Goal: Communication & Community: Answer question/provide support

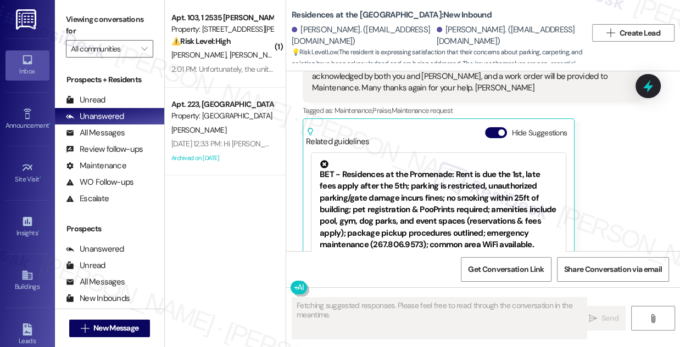
scroll to position [1670, 0]
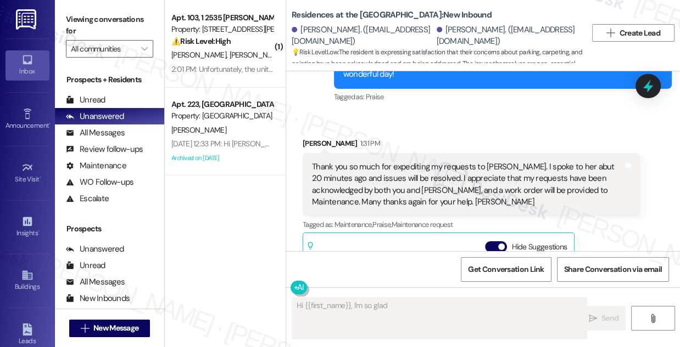
click at [417, 161] on div "Thank you so much for expediting my requests to [PERSON_NAME]. I spoke to her a…" at bounding box center [467, 184] width 311 height 47
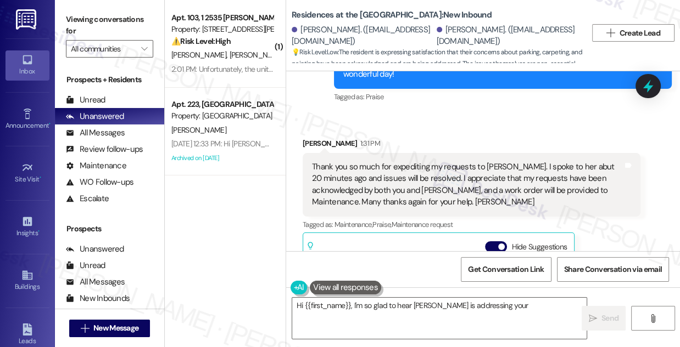
click at [417, 161] on div "Thank you so much for expediting my requests to Stephanie. I spoke to her abut …" at bounding box center [467, 184] width 311 height 47
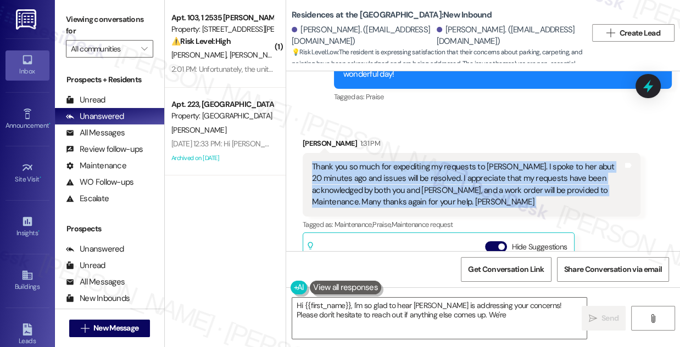
click at [417, 161] on div "Thank you so much for expediting my requests to Stephanie. I spoke to her abut …" at bounding box center [467, 184] width 311 height 47
type textarea "Hi {{first_name}}, I'm so glad to hear Stephanie is addressing your concerns! P…"
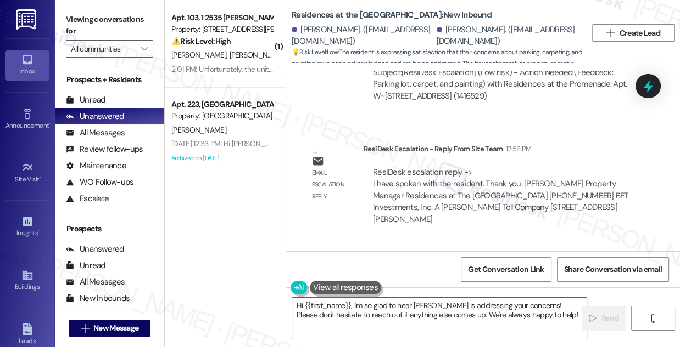
scroll to position [1320, 0]
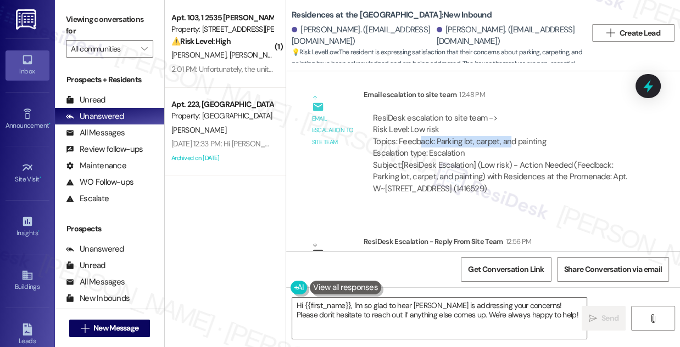
drag, startPoint x: 419, startPoint y: 140, endPoint x: 509, endPoint y: 142, distance: 90.1
click at [509, 142] on div "ResiDesk escalation to site team -> Risk Level: Low risk Topics: Feedback: Park…" at bounding box center [502, 136] width 258 height 47
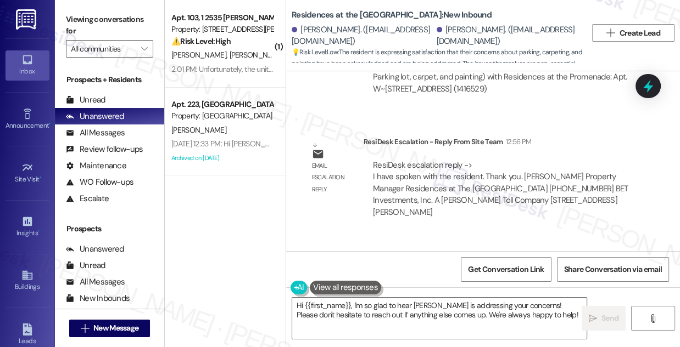
scroll to position [1620, 0]
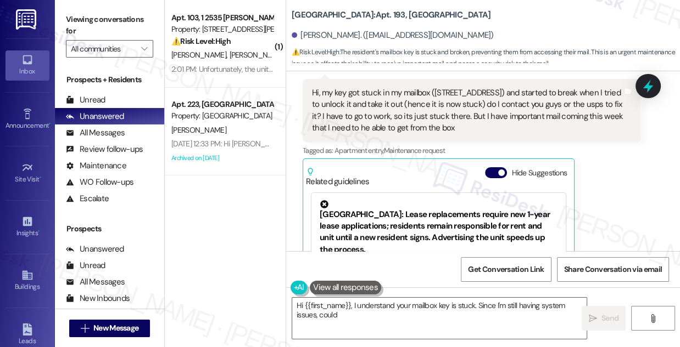
scroll to position [4384, 0]
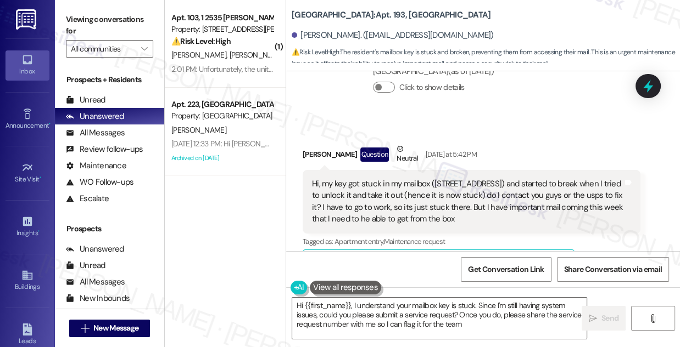
type textarea "Hi {{first_name}}, I understand your mailbox key is stuck. Since I'm still havi…"
click at [420, 195] on div "Hi, my key got stuck in my mailbox ([STREET_ADDRESS]) and started to break when…" at bounding box center [467, 201] width 311 height 47
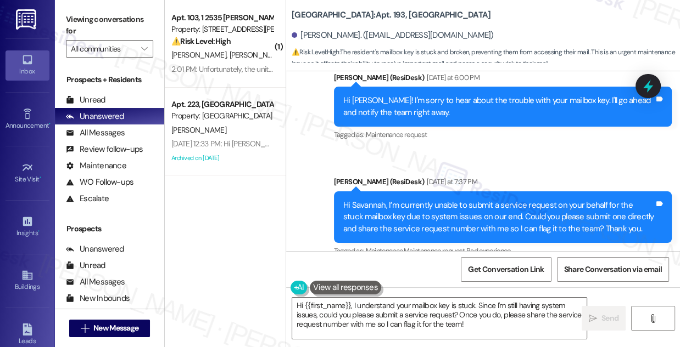
scroll to position [4783, 0]
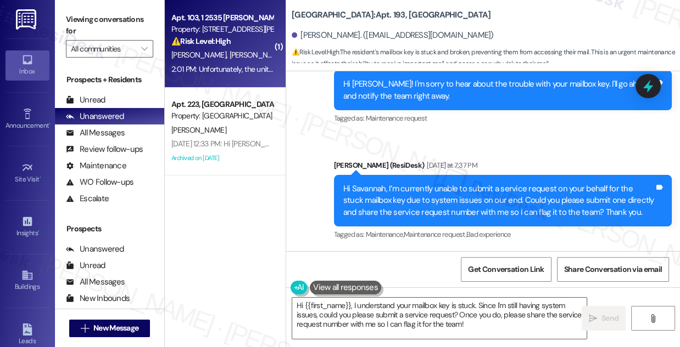
click at [244, 59] on span "[PERSON_NAME]" at bounding box center [256, 55] width 55 height 10
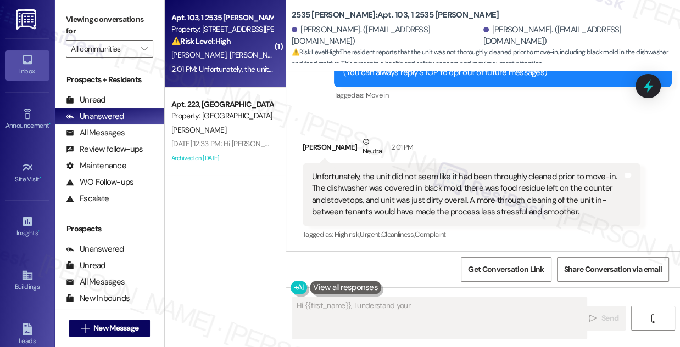
scroll to position [161, 0]
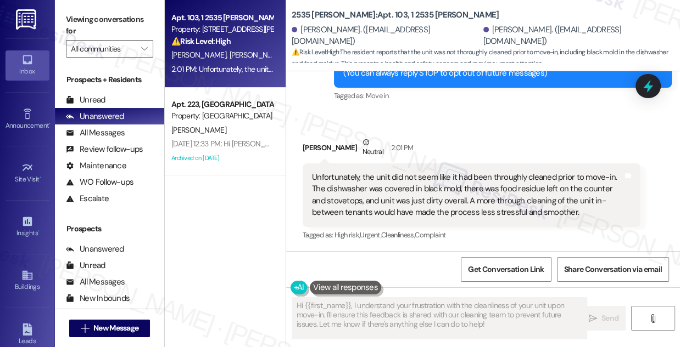
click at [374, 172] on div "Unfortunately, the unit did not seem like it had been throughly cleaned prior t…" at bounding box center [467, 195] width 311 height 47
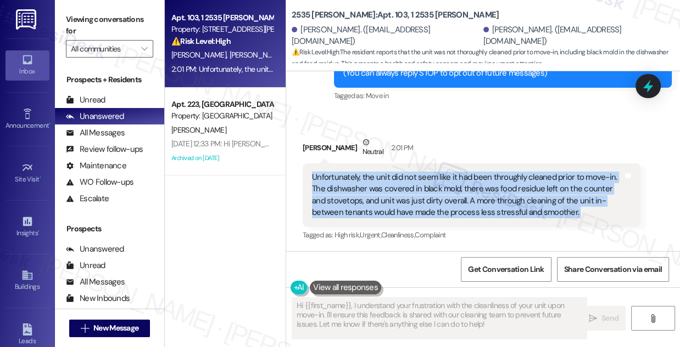
click at [374, 172] on div "Unfortunately, the unit did not seem like it had been throughly cleaned prior t…" at bounding box center [467, 195] width 311 height 47
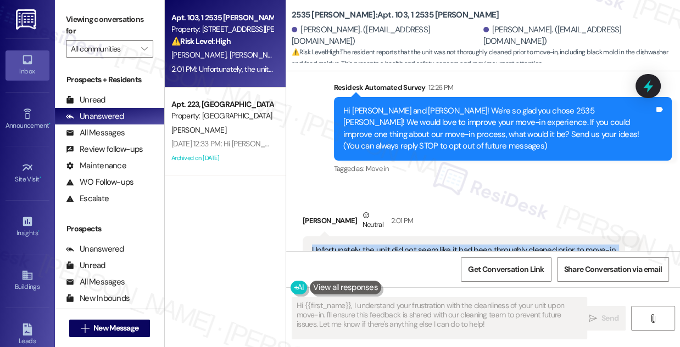
scroll to position [61, 0]
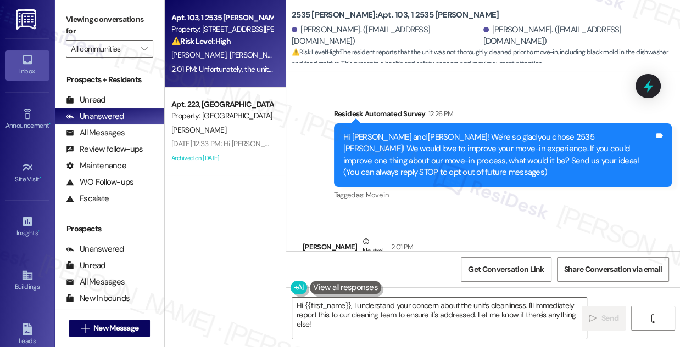
click at [451, 141] on div "Hi [PERSON_NAME] and [PERSON_NAME]! We're so glad you chose 2535 [PERSON_NAME]!…" at bounding box center [498, 155] width 311 height 47
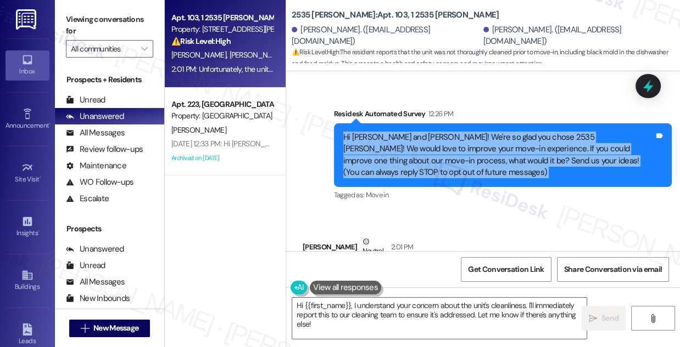
click at [451, 141] on div "Hi [PERSON_NAME] and [PERSON_NAME]! We're so glad you chose 2535 [PERSON_NAME]!…" at bounding box center [498, 155] width 311 height 47
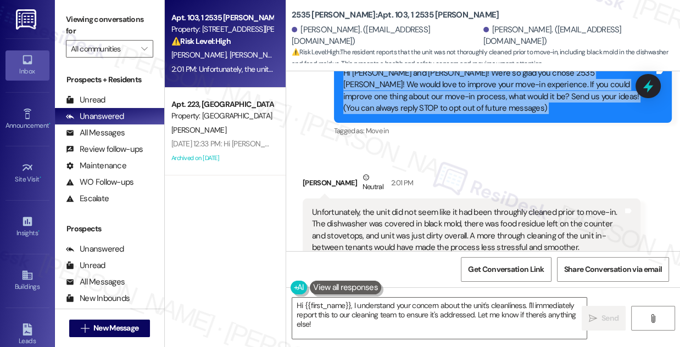
scroll to position [161, 0]
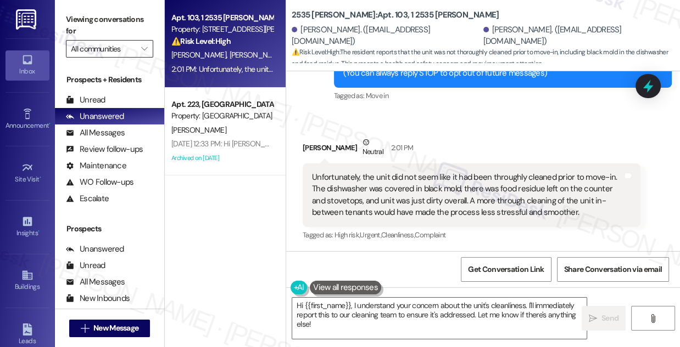
click at [133, 52] on input "All communities" at bounding box center [103, 49] width 65 height 18
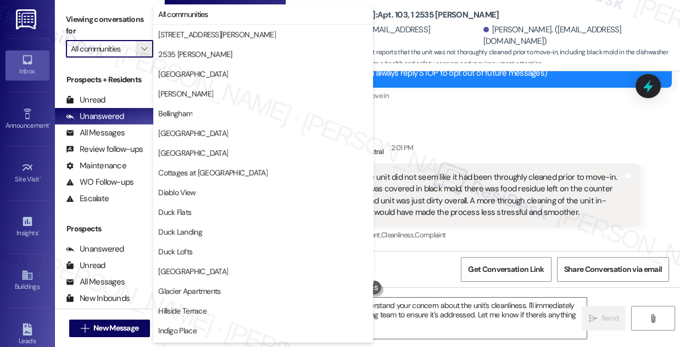
click at [137, 29] on label "Viewing conversations for" at bounding box center [109, 25] width 87 height 29
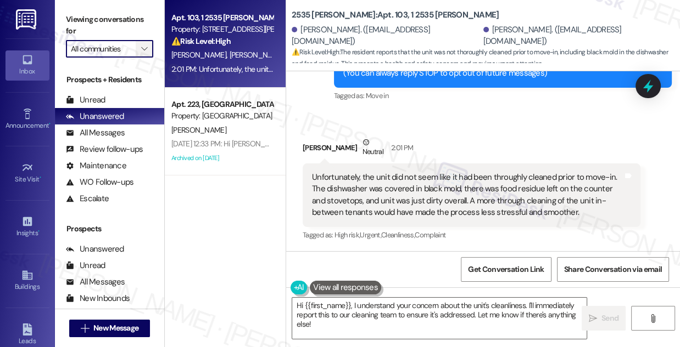
click at [136, 49] on div "All communities " at bounding box center [109, 49] width 87 height 18
click at [130, 29] on label "Viewing conversations for" at bounding box center [109, 25] width 87 height 29
click at [365, 186] on div "Unfortunately, the unit did not seem like it had been throughly cleaned prior t…" at bounding box center [467, 195] width 311 height 47
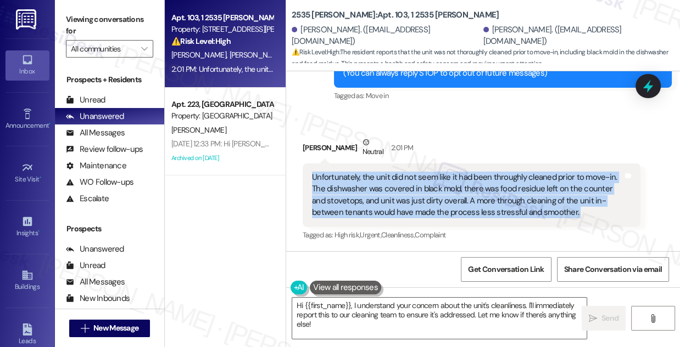
click at [365, 186] on div "Unfortunately, the unit did not seem like it had been throughly cleaned prior t…" at bounding box center [467, 195] width 311 height 47
click at [409, 193] on div "Unfortunately, the unit did not seem like it had been throughly cleaned prior t…" at bounding box center [467, 195] width 311 height 47
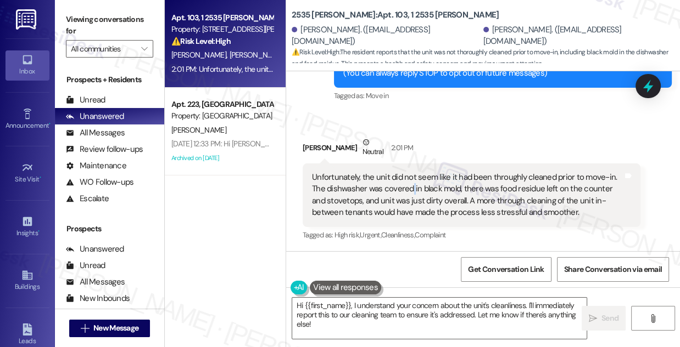
click at [409, 193] on div "Unfortunately, the unit did not seem like it had been throughly cleaned prior t…" at bounding box center [467, 195] width 311 height 47
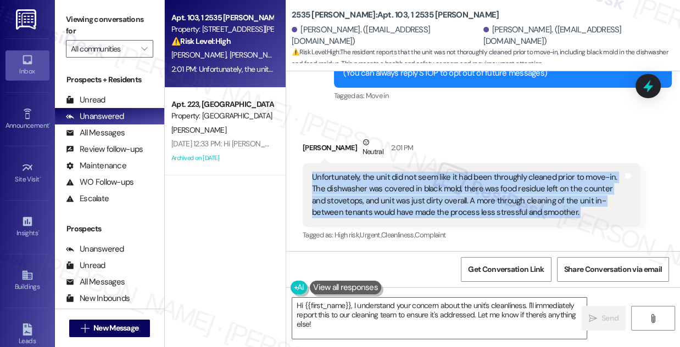
click at [409, 193] on div "Unfortunately, the unit did not seem like it had been throughly cleaned prior t…" at bounding box center [467, 195] width 311 height 47
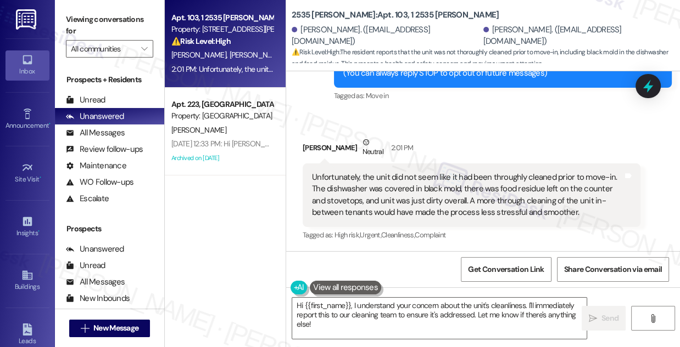
click at [303, 142] on div "[PERSON_NAME] Neutral 2:01 PM" at bounding box center [471, 150] width 338 height 27
copy div "[PERSON_NAME]"
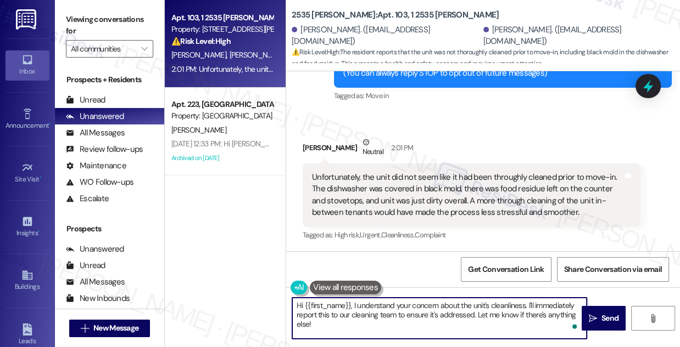
drag, startPoint x: 304, startPoint y: 304, endPoint x: 350, endPoint y: 298, distance: 46.6
click at [350, 298] on textarea "Hi {{first_name}}, I understand your concern about the unit's cleanliness. I'll…" at bounding box center [439, 318] width 294 height 41
paste textarea "[PERSON_NAME]"
drag, startPoint x: 560, startPoint y: 316, endPoint x: 496, endPoint y: 304, distance: 64.7
click at [496, 304] on textarea "Hi [PERSON_NAME], I understand your concern about the unit's cleanliness. I'll …" at bounding box center [439, 318] width 294 height 41
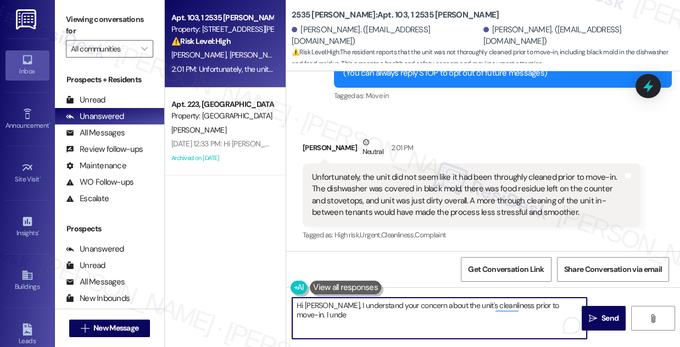
click at [426, 199] on div "Unfortunately, the unit did not seem like it had been throughly cleaned prior t…" at bounding box center [467, 195] width 311 height 47
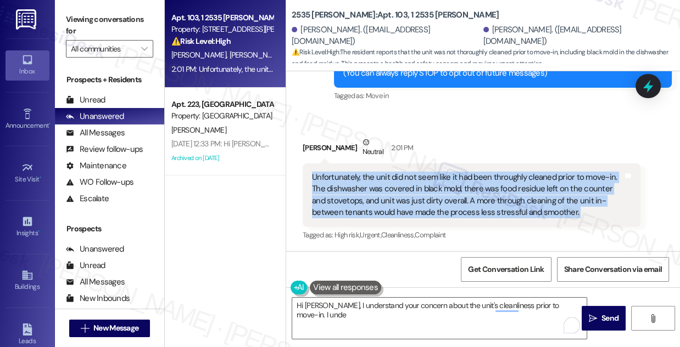
click at [426, 199] on div "Unfortunately, the unit did not seem like it had been throughly cleaned prior t…" at bounding box center [467, 195] width 311 height 47
copy div "Unfortunately, the unit did not seem like it had been throughly cleaned prior t…"
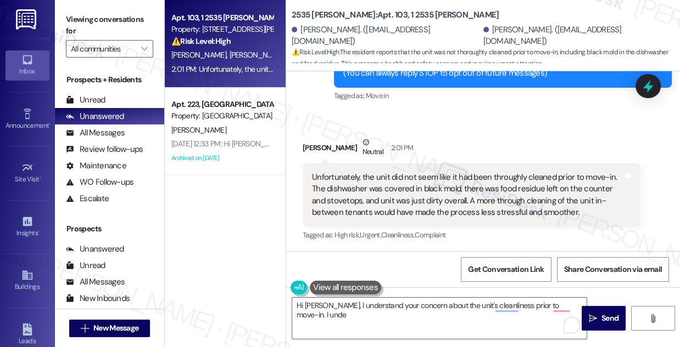
click at [117, 23] on label "Viewing conversations for" at bounding box center [109, 25] width 87 height 29
click at [127, 16] on label "Viewing conversations for" at bounding box center [109, 25] width 87 height 29
click at [530, 322] on textarea "Hi [PERSON_NAME], I understand your concern about the unit's cleanliness prior …" at bounding box center [439, 318] width 294 height 41
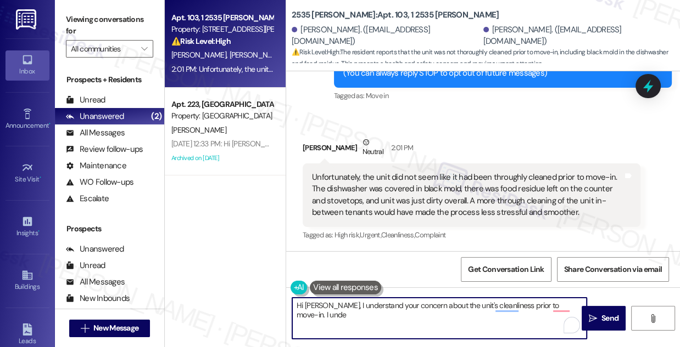
click at [319, 306] on textarea "Hi [PERSON_NAME], I understand your concern about the unit's cleanliness prior …" at bounding box center [439, 318] width 294 height 41
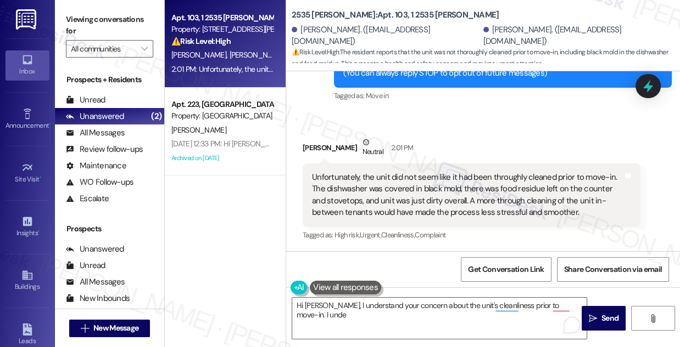
click at [112, 15] on label "Viewing conversations for" at bounding box center [109, 25] width 87 height 29
click at [379, 307] on textarea "Hi [PERSON_NAME], I understand your concern about the unit's cleanliness prior …" at bounding box center [439, 318] width 294 height 41
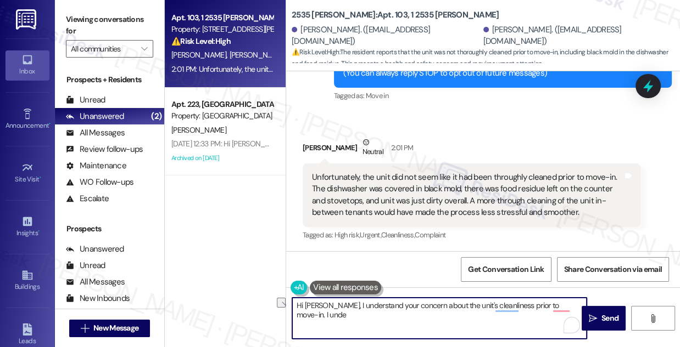
drag, startPoint x: 320, startPoint y: 305, endPoint x: 575, endPoint y: 312, distance: 255.3
click at [575, 312] on textarea "Hi [PERSON_NAME], I understand your concern about the unit's cleanliness prior …" at bounding box center [439, 318] width 294 height 41
paste textarea "Thank you for sharing your feedback, and I’m so sorry to hear about the conditi…"
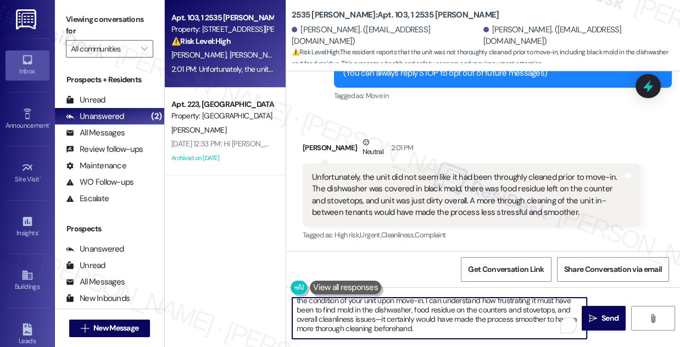
scroll to position [0, 0]
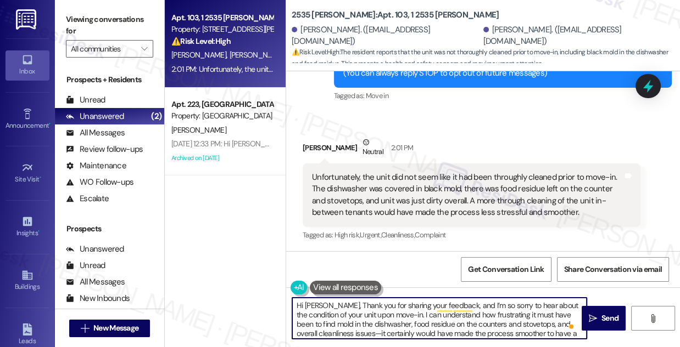
click at [324, 305] on textarea "Hi [PERSON_NAME], Thank you for sharing your feedback, and I’m so sorry to hear…" at bounding box center [439, 318] width 294 height 41
click at [442, 304] on textarea "Hi [PERSON_NAME], thank you for sharing your feedback, and I’m so sorry to hear…" at bounding box center [439, 318] width 294 height 41
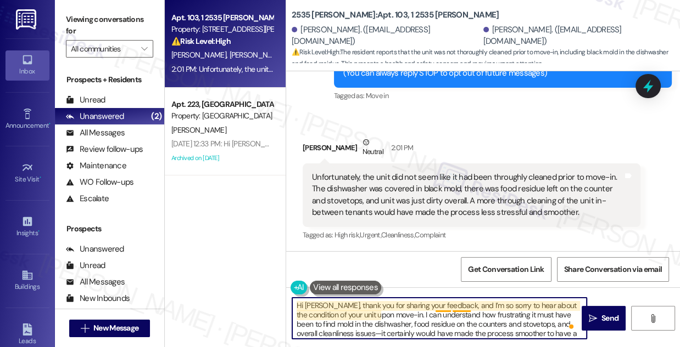
click at [444, 304] on textarea "Hi [PERSON_NAME], thank you for sharing your feedback, and I’m so sorry to hear…" at bounding box center [439, 318] width 294 height 41
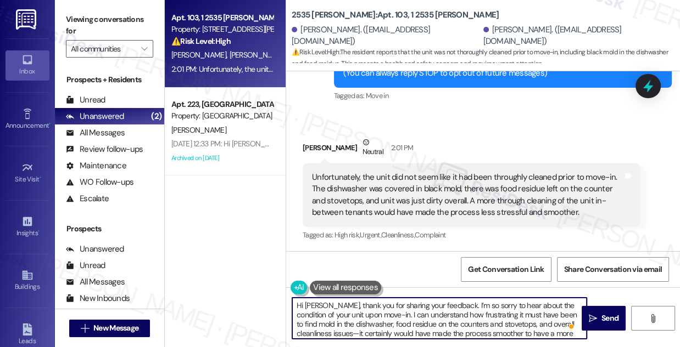
click at [452, 306] on textarea "Hi [PERSON_NAME], thank you for sharing your feedback. I’m so sorry to hear abo…" at bounding box center [439, 318] width 294 height 41
click at [452, 305] on textarea "Hi [PERSON_NAME], thank you for sharing your feedback. I’m so sorry to hear abo…" at bounding box center [439, 318] width 294 height 41
drag, startPoint x: 372, startPoint y: 315, endPoint x: 439, endPoint y: 303, distance: 68.6
click at [439, 303] on textarea "Hi [PERSON_NAME], thank you for sharing your feedback. I’m sorry to hear about …" at bounding box center [439, 318] width 294 height 41
click at [431, 314] on textarea "Hi [PERSON_NAME], thank you for sharing your feedback. I’m sorry to hear about …" at bounding box center [439, 318] width 294 height 41
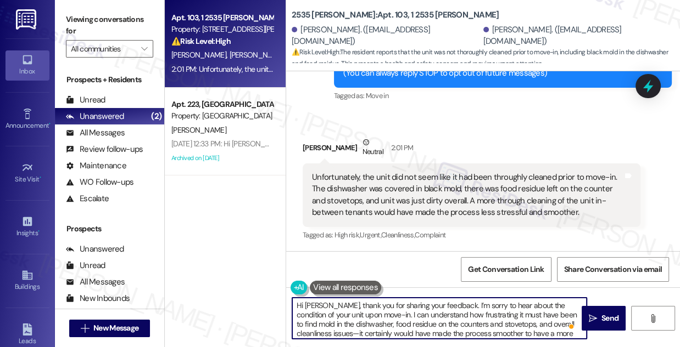
click at [386, 316] on textarea "Hi [PERSON_NAME], thank you for sharing your feedback. I’m sorry to hear about …" at bounding box center [439, 318] width 294 height 41
click at [436, 313] on textarea "Hi [PERSON_NAME], thank you for sharing your feedback. I’m sorry to hear about …" at bounding box center [439, 318] width 294 height 41
click at [560, 312] on textarea "Hi [PERSON_NAME], thank you for sharing your feedback. I’m sorry to hear about …" at bounding box center [439, 318] width 294 height 41
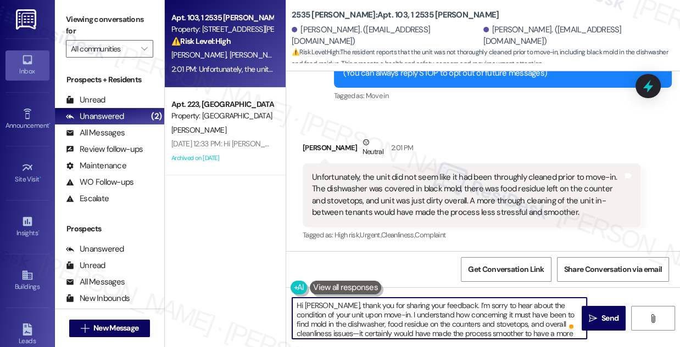
click at [560, 312] on textarea "Hi [PERSON_NAME], thank you for sharing your feedback. I’m sorry to hear about …" at bounding box center [439, 318] width 294 height 41
drag, startPoint x: 547, startPoint y: 314, endPoint x: 525, endPoint y: 305, distance: 23.9
click at [525, 305] on textarea "Hi [PERSON_NAME], thank you for sharing your feedback. I’m sorry to hear about …" at bounding box center [439, 318] width 294 height 41
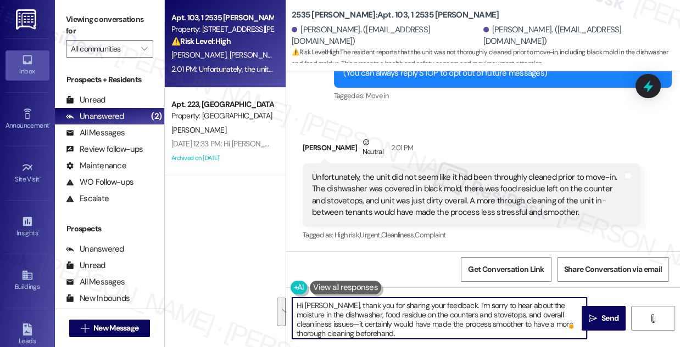
drag, startPoint x: 416, startPoint y: 332, endPoint x: 569, endPoint y: 316, distance: 154.5
click at [569, 316] on textarea "Hi [PERSON_NAME], thank you for sharing your feedback. I’m sorry to hear about …" at bounding box center [439, 318] width 294 height 41
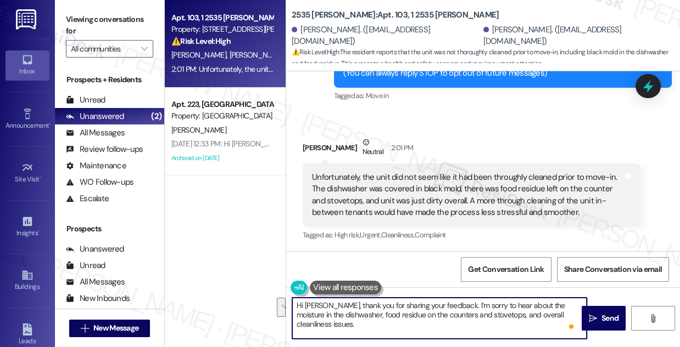
drag, startPoint x: 335, startPoint y: 322, endPoint x: 296, endPoint y: 323, distance: 39.6
click at [296, 323] on textarea "Hi [PERSON_NAME], thank you for sharing your feedback. I’m sorry to hear about …" at bounding box center [439, 318] width 294 height 41
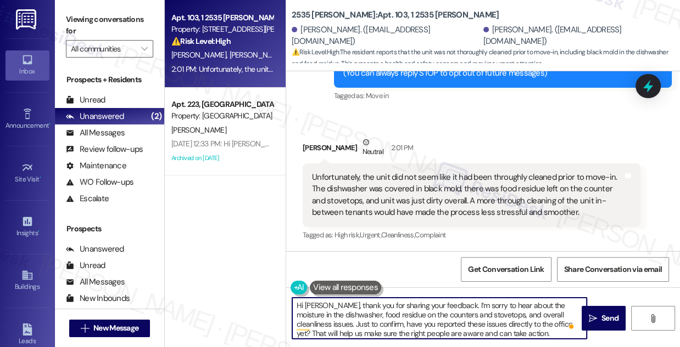
click at [496, 330] on textarea "Hi [PERSON_NAME], thank you for sharing your feedback. I’m sorry to hear about …" at bounding box center [439, 318] width 294 height 41
click at [506, 330] on textarea "Hi [PERSON_NAME], thank you for sharing your feedback. I’m sorry to hear about …" at bounding box center [439, 318] width 294 height 41
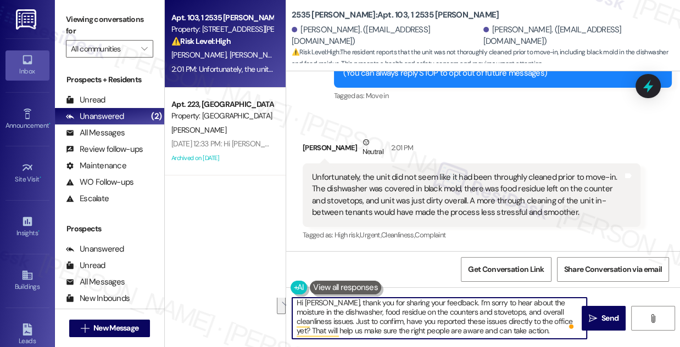
drag, startPoint x: 531, startPoint y: 323, endPoint x: 542, endPoint y: 332, distance: 13.6
click at [541, 334] on textarea "Hi [PERSON_NAME], thank you for sharing your feedback. I’m sorry to hear about …" at bounding box center [439, 318] width 294 height 41
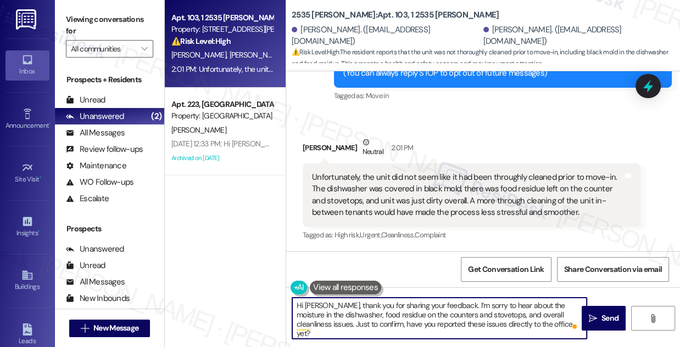
click at [386, 301] on textarea "Hi [PERSON_NAME], thank you for sharing your feedback. I’m sorry to hear about …" at bounding box center [439, 318] width 294 height 41
click at [380, 321] on textarea "Hi [PERSON_NAME], thank you for sharing your feedback. I’m sorry to hear about …" at bounding box center [439, 318] width 294 height 41
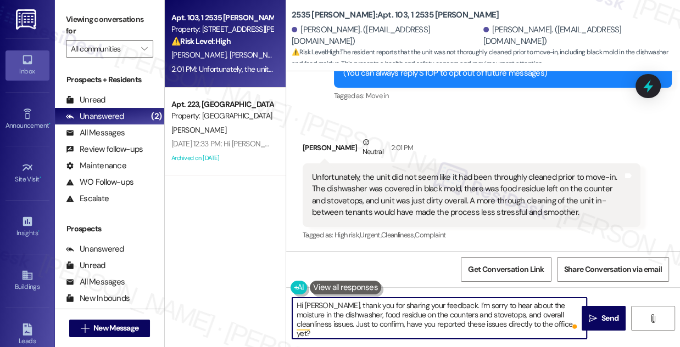
click at [380, 321] on textarea "Hi [PERSON_NAME], thank you for sharing your feedback. I’m sorry to hear about …" at bounding box center [439, 318] width 294 height 41
click at [423, 311] on textarea "Hi [PERSON_NAME], thank you for sharing your feedback. I’m sorry to hear about …" at bounding box center [439, 318] width 294 height 41
click at [424, 311] on textarea "Hi [PERSON_NAME], thank you for sharing your feedback. I’m sorry to hear about …" at bounding box center [439, 318] width 294 height 41
click at [381, 314] on textarea "Hi [PERSON_NAME], thank you for sharing your feedback. I’m sorry to hear about …" at bounding box center [439, 318] width 294 height 41
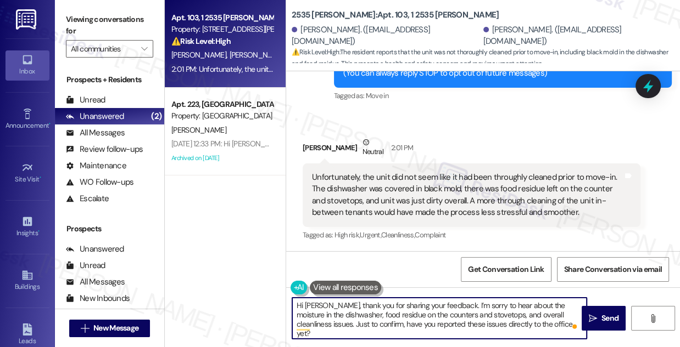
click at [544, 323] on textarea "Hi [PERSON_NAME], thank you for sharing your feedback. I’m sorry to hear about …" at bounding box center [439, 318] width 294 height 41
click at [594, 317] on icon "" at bounding box center [592, 319] width 8 height 9
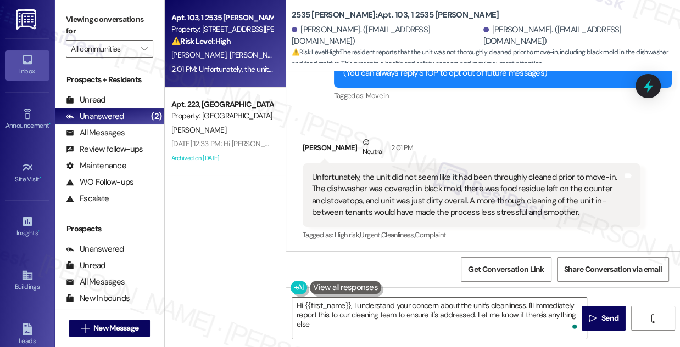
type textarea "Hi {{first_name}}, I understand your concern about the unit's cleanliness. I'll…"
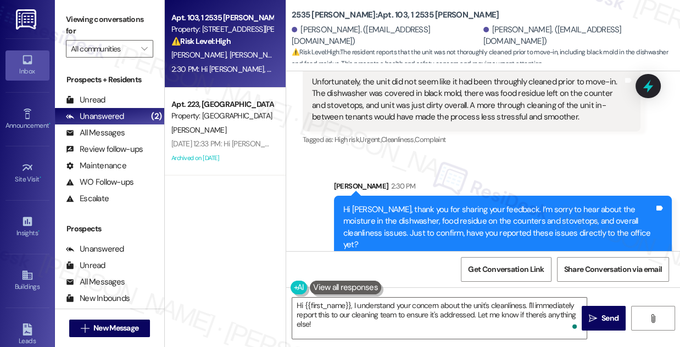
scroll to position [261, 0]
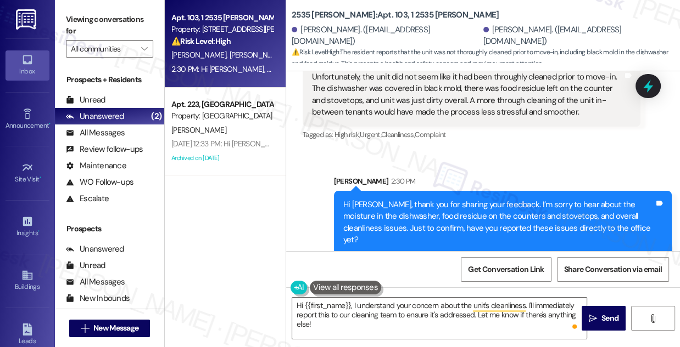
click at [465, 215] on div "Hi [PERSON_NAME], thank you for sharing your feedback. I’m sorry to hear about …" at bounding box center [498, 222] width 311 height 47
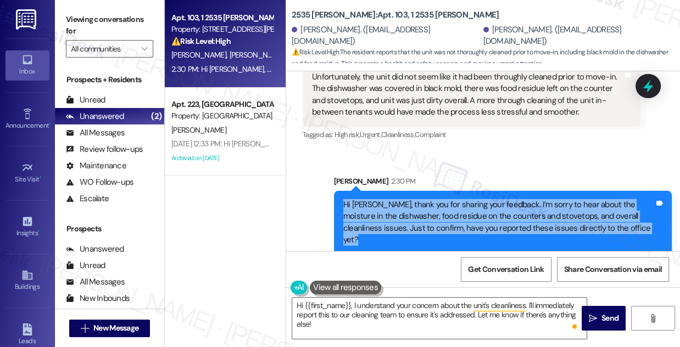
click at [465, 215] on div "Hi [PERSON_NAME], thank you for sharing your feedback. I’m sorry to hear about …" at bounding box center [498, 222] width 311 height 47
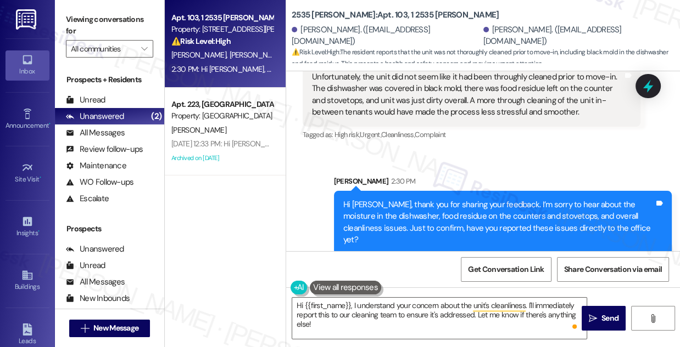
click at [475, 154] on div "Sent via SMS [PERSON_NAME] 2:30 PM Hi [PERSON_NAME], thank you for sharing your…" at bounding box center [483, 207] width 394 height 112
click at [438, 209] on div "Hi [PERSON_NAME], thank you for sharing your feedback. I’m sorry to hear about …" at bounding box center [498, 222] width 311 height 47
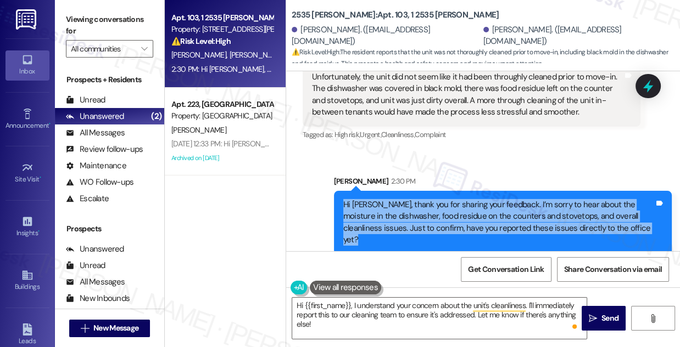
click at [438, 209] on div "Hi [PERSON_NAME], thank you for sharing your feedback. I’m sorry to hear about …" at bounding box center [498, 222] width 311 height 47
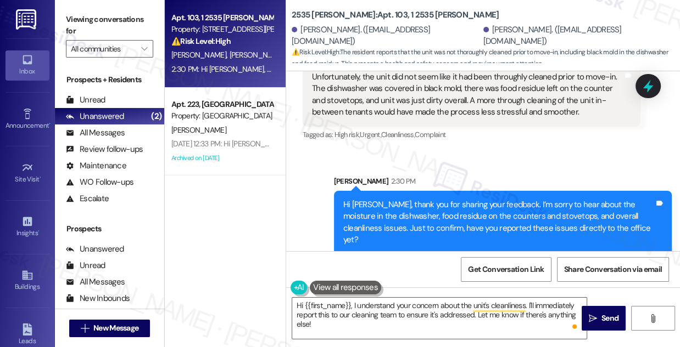
click at [455, 188] on div "[PERSON_NAME] 2:30 PM" at bounding box center [503, 183] width 338 height 15
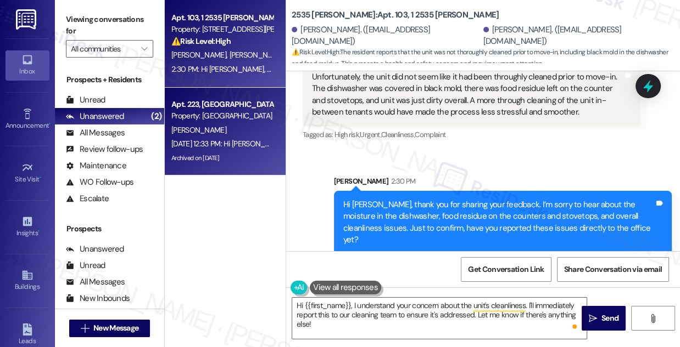
click at [264, 125] on div "[PERSON_NAME]" at bounding box center [222, 131] width 104 height 14
type textarea "Fetching suggested responses. Please feel free to read through the conversation…"
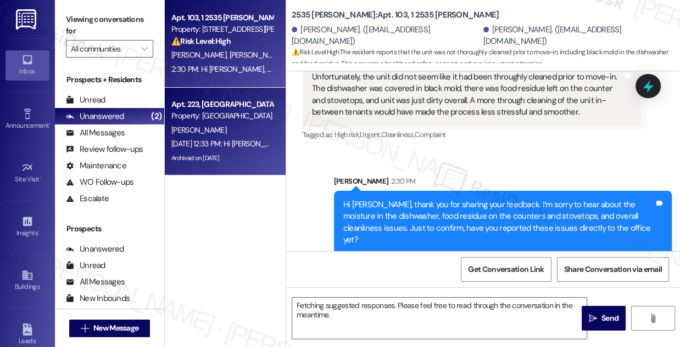
click at [229, 58] on span "[PERSON_NAME]" at bounding box center [256, 55] width 55 height 10
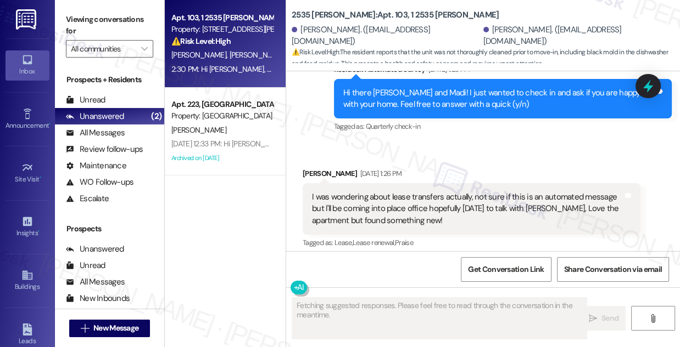
scroll to position [277, 0]
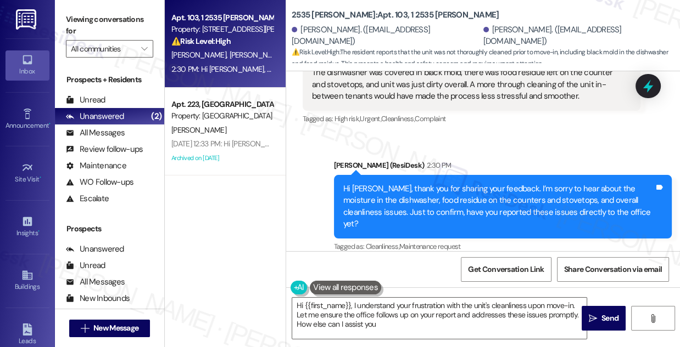
type textarea "Hi {{first_name}}, I understand your frustration with the unit's cleanliness up…"
click at [464, 199] on div "Hi [PERSON_NAME], thank you for sharing your feedback. I’m sorry to hear about …" at bounding box center [498, 206] width 311 height 47
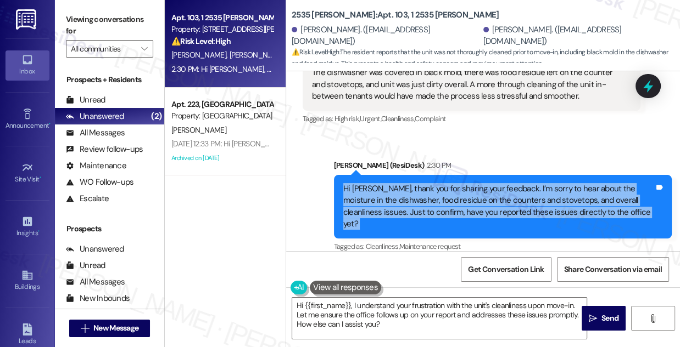
click at [463, 199] on div "Hi [PERSON_NAME], thank you for sharing your feedback. I’m sorry to hear about …" at bounding box center [498, 206] width 311 height 47
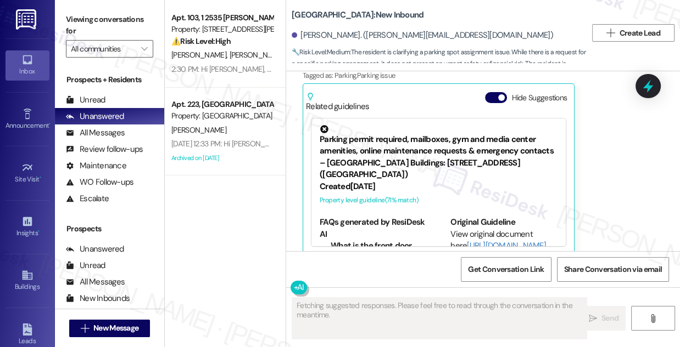
scroll to position [894, 0]
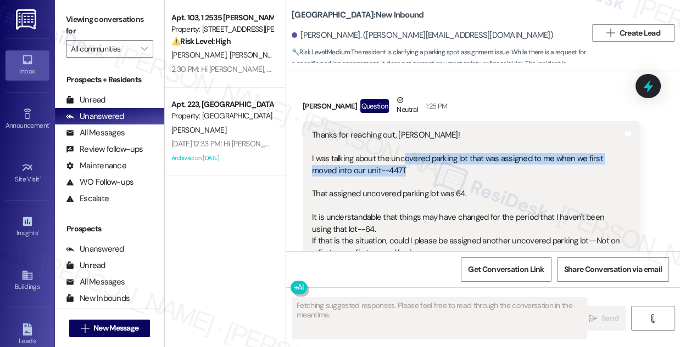
drag, startPoint x: 403, startPoint y: 149, endPoint x: 444, endPoint y: 173, distance: 47.3
click at [444, 173] on div "Thanks for reaching out, Sarah! I was talking about the uncovered parking lot t…" at bounding box center [467, 195] width 311 height 130
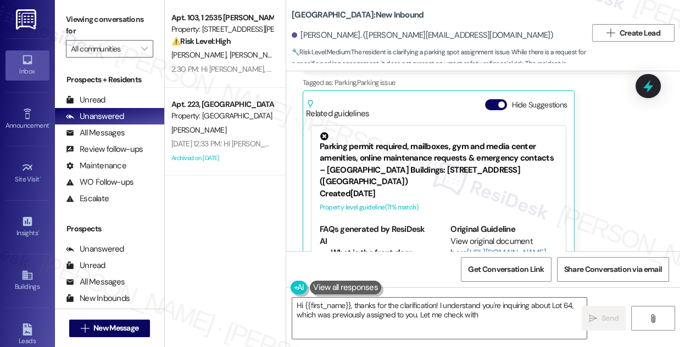
scroll to position [1095, 0]
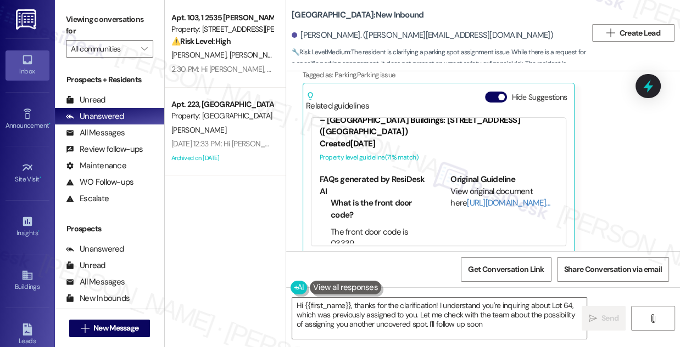
type textarea "Hi {{first_name}}, thanks for the clarification! I understand you're inquiring …"
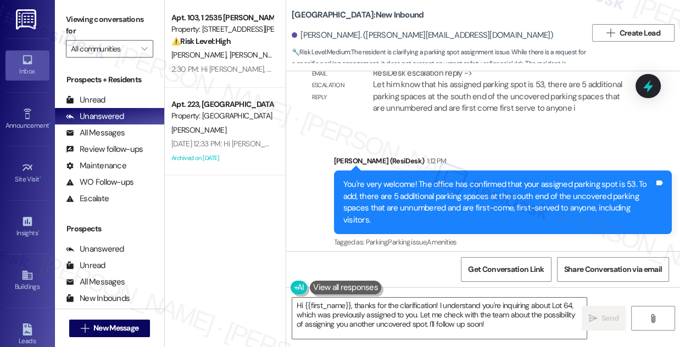
scroll to position [745, 0]
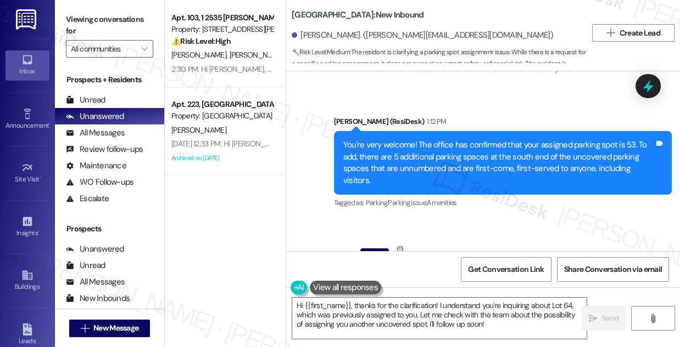
click at [437, 145] on div "You're very welcome! The office has confirmed that your assigned parking spot i…" at bounding box center [498, 162] width 311 height 47
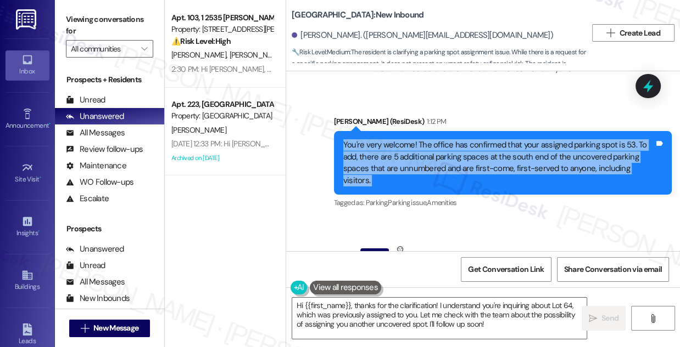
click at [437, 145] on div "You're very welcome! The office has confirmed that your assigned parking spot i…" at bounding box center [498, 162] width 311 height 47
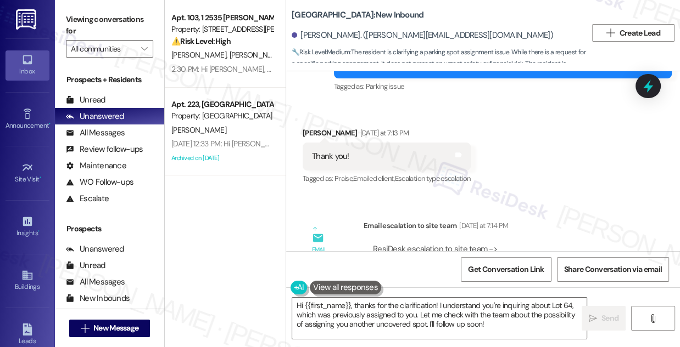
scroll to position [246, 0]
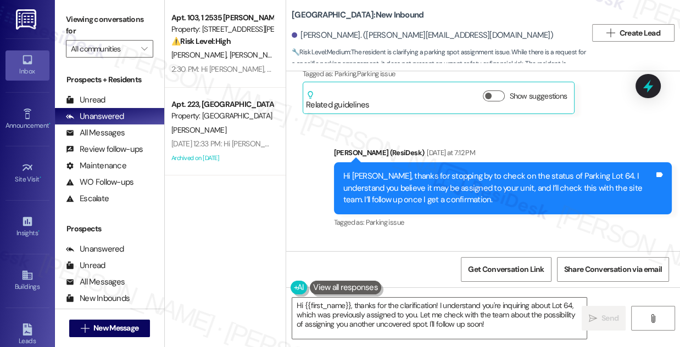
click at [435, 147] on div "Yesterday at 7:12 PM" at bounding box center [449, 153] width 51 height 12
click at [493, 172] on div "Hi Ahmed, thanks for stopping by to check on the status of Parking Lot 64. I un…" at bounding box center [498, 188] width 311 height 35
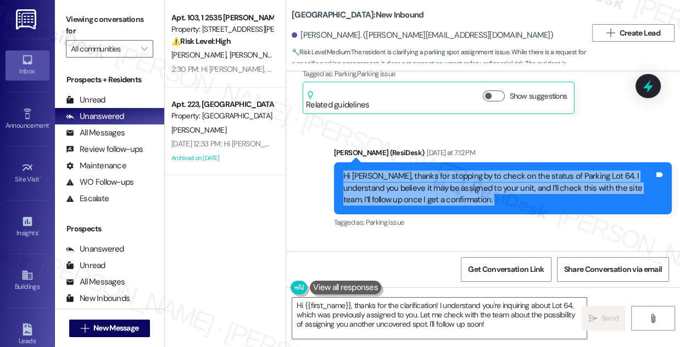
click at [493, 172] on div "Hi Ahmed, thanks for stopping by to check on the status of Parking Lot 64. I un…" at bounding box center [498, 188] width 311 height 35
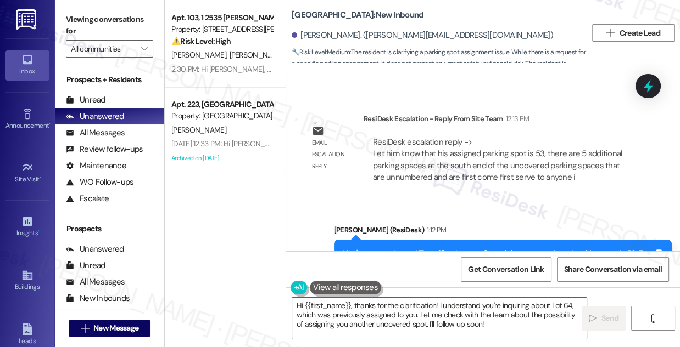
scroll to position [695, 0]
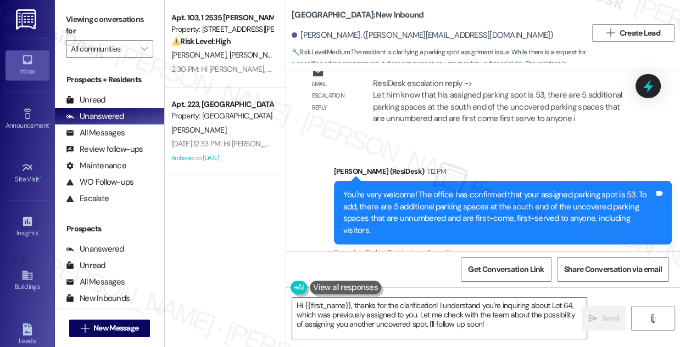
click at [382, 191] on div "You're very welcome! The office has confirmed that your assigned parking spot i…" at bounding box center [498, 212] width 311 height 47
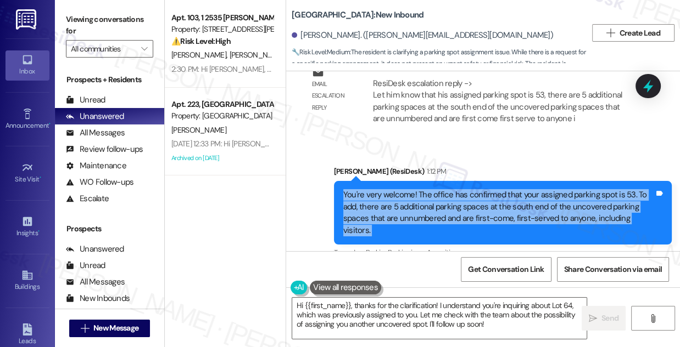
click at [382, 191] on div "You're very welcome! The office has confirmed that your assigned parking spot i…" at bounding box center [498, 212] width 311 height 47
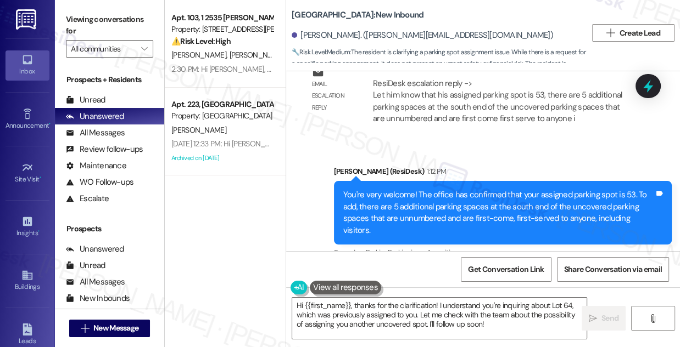
click at [502, 161] on div "Sent via SMS Sarah (ResiDesk) 1:12 PM You're very welcome! The office has confi…" at bounding box center [503, 213] width 354 height 111
click at [476, 194] on div "You're very welcome! The office has confirmed that your assigned parking spot i…" at bounding box center [498, 212] width 311 height 47
click at [476, 195] on div "You're very welcome! The office has confirmed that your assigned parking spot i…" at bounding box center [498, 212] width 311 height 47
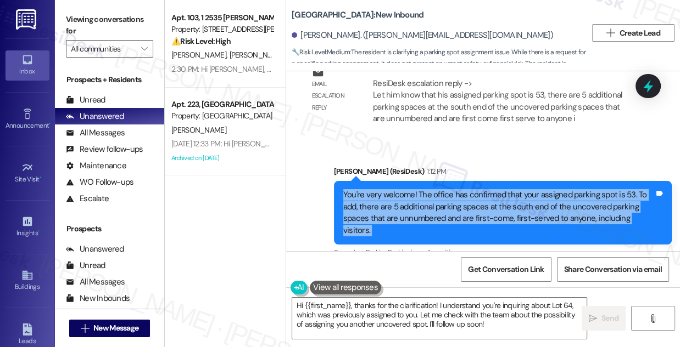
click at [476, 195] on div "You're very welcome! The office has confirmed that your assigned parking spot i…" at bounding box center [498, 212] width 311 height 47
click at [441, 201] on div "You're very welcome! The office has confirmed that your assigned parking spot i…" at bounding box center [498, 212] width 311 height 47
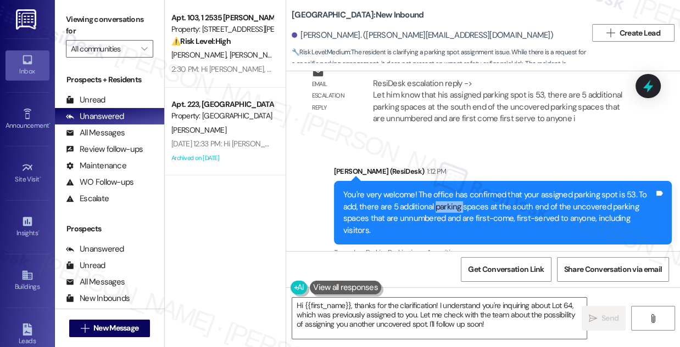
click at [441, 201] on div "You're very welcome! The office has confirmed that your assigned parking spot i…" at bounding box center [498, 212] width 311 height 47
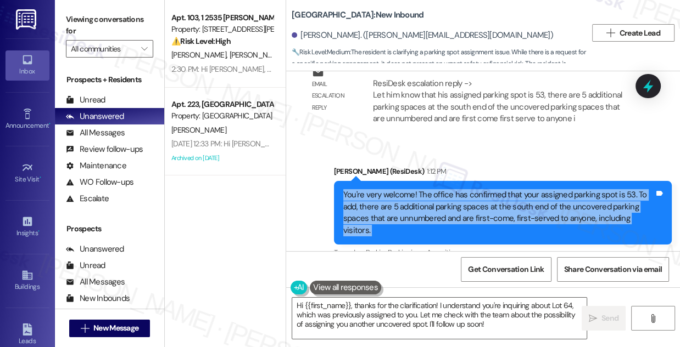
click at [441, 201] on div "You're very welcome! The office has confirmed that your assigned parking spot i…" at bounding box center [498, 212] width 311 height 47
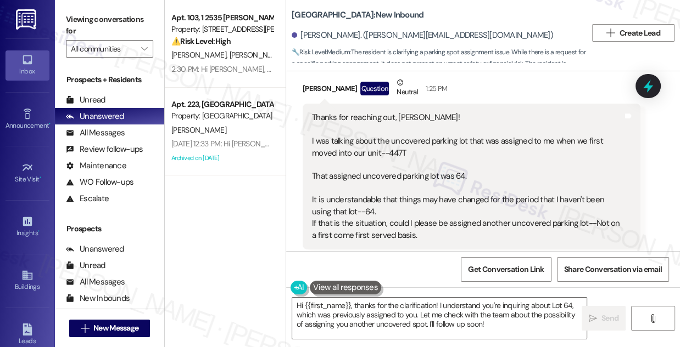
scroll to position [895, 0]
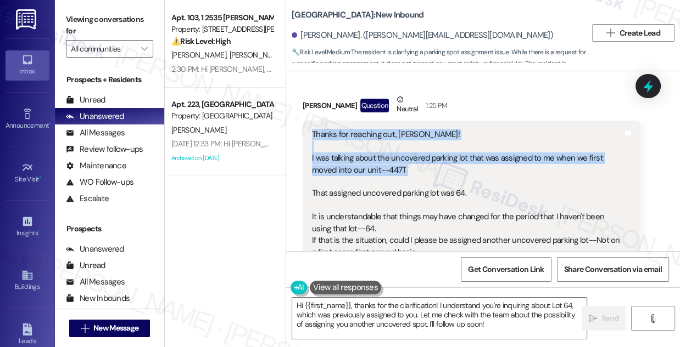
drag, startPoint x: 309, startPoint y: 126, endPoint x: 443, endPoint y: 167, distance: 140.8
click at [443, 167] on div "Thanks for reaching out, Sarah! I was talking about the uncovered parking lot t…" at bounding box center [471, 194] width 338 height 146
click at [438, 154] on div "Thanks for reaching out, Sarah! I was talking about the uncovered parking lot t…" at bounding box center [467, 194] width 311 height 130
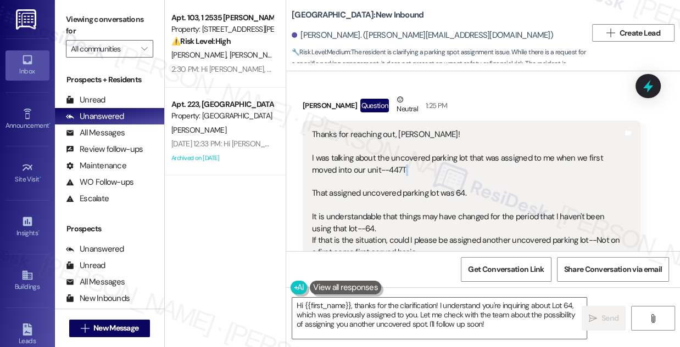
click at [438, 154] on div "Thanks for reaching out, Sarah! I was talking about the uncovered parking lot t…" at bounding box center [467, 194] width 311 height 130
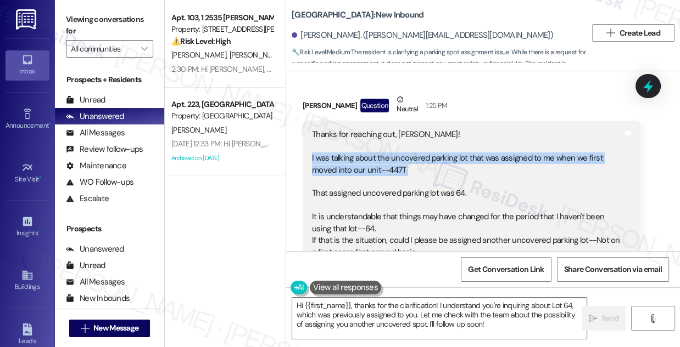
click at [438, 154] on div "Thanks for reaching out, Sarah! I was talking about the uncovered parking lot t…" at bounding box center [467, 194] width 311 height 130
click at [396, 146] on div "Thanks for reaching out, Sarah! I was talking about the uncovered parking lot t…" at bounding box center [467, 194] width 311 height 130
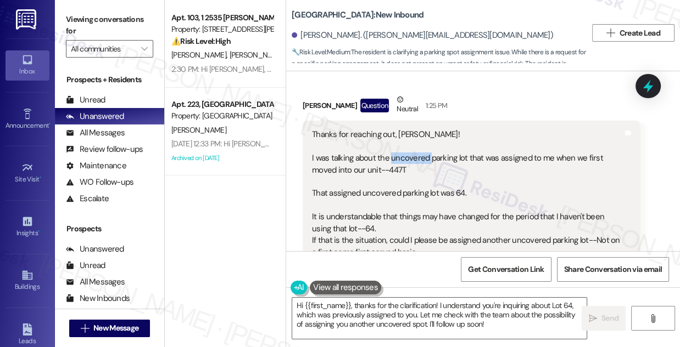
click at [396, 146] on div "Thanks for reaching out, Sarah! I was talking about the uncovered parking lot t…" at bounding box center [467, 194] width 311 height 130
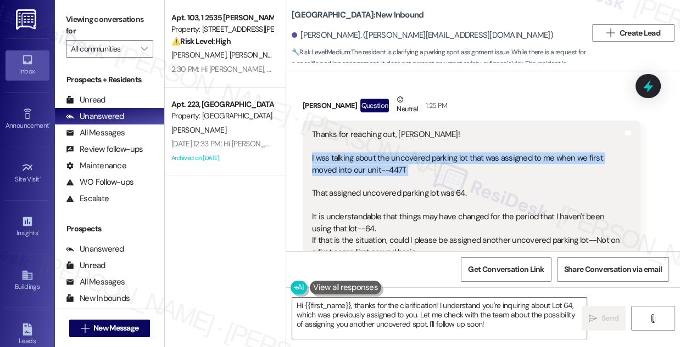
click at [396, 146] on div "Thanks for reaching out, Sarah! I was talking about the uncovered parking lot t…" at bounding box center [467, 194] width 311 height 130
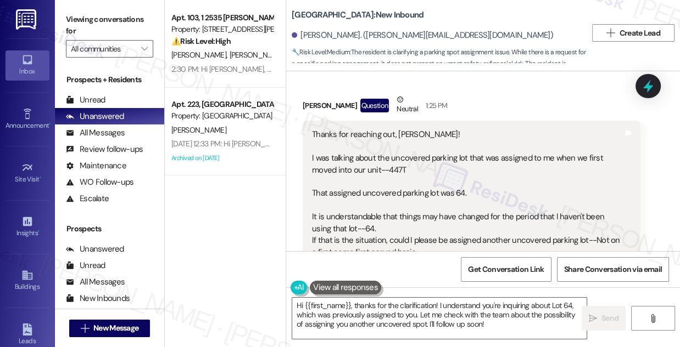
click at [390, 177] on div "Thanks for reaching out, Sarah! I was talking about the uncovered parking lot t…" at bounding box center [467, 194] width 311 height 130
click at [369, 207] on div "Thanks for reaching out, Sarah! I was talking about the uncovered parking lot t…" at bounding box center [467, 194] width 311 height 130
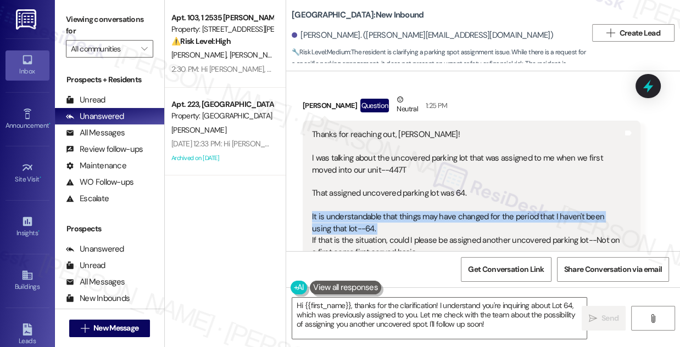
click at [369, 207] on div "Thanks for reaching out, Sarah! I was talking about the uncovered parking lot t…" at bounding box center [467, 194] width 311 height 130
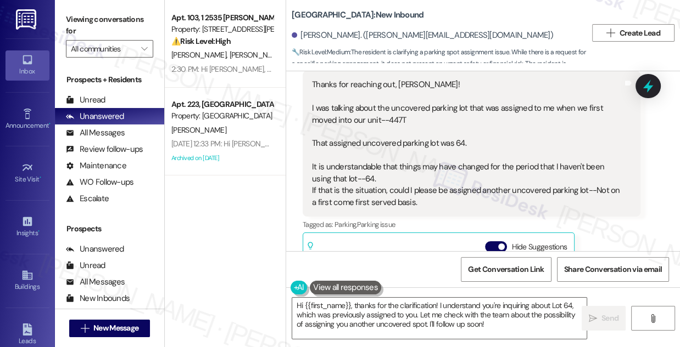
click at [425, 176] on div "Thanks for reaching out, Sarah! I was talking about the uncovered parking lot t…" at bounding box center [467, 144] width 311 height 130
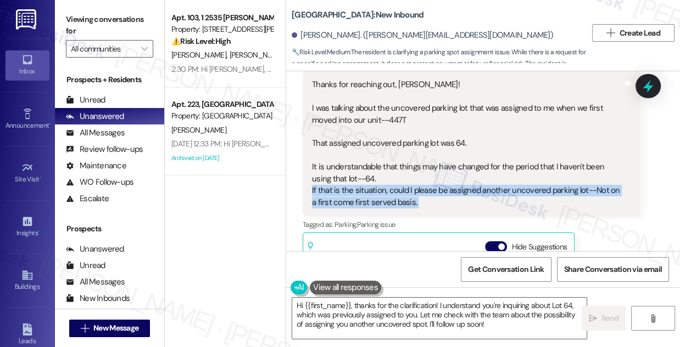
click at [425, 176] on div "Thanks for reaching out, Sarah! I was talking about the uncovered parking lot t…" at bounding box center [467, 144] width 311 height 130
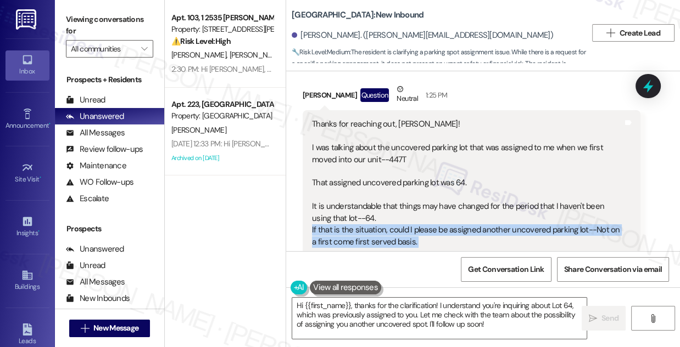
scroll to position [1095, 0]
